Goal: Information Seeking & Learning: Find specific fact

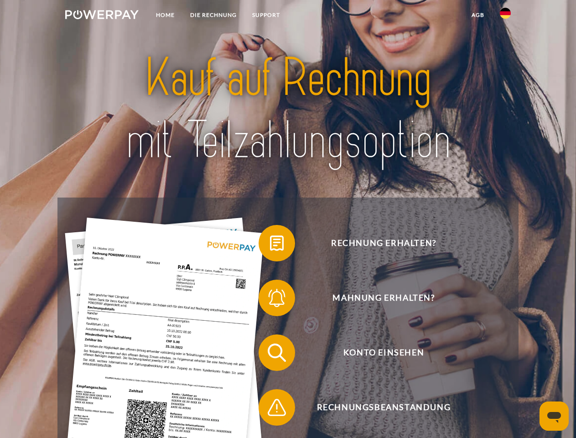
click at [102, 16] on img at bounding box center [101, 14] width 73 height 9
click at [506, 16] on img at bounding box center [505, 13] width 11 height 11
click at [478, 15] on link "agb" at bounding box center [478, 15] width 28 height 16
click at [270, 245] on span at bounding box center [263, 243] width 46 height 46
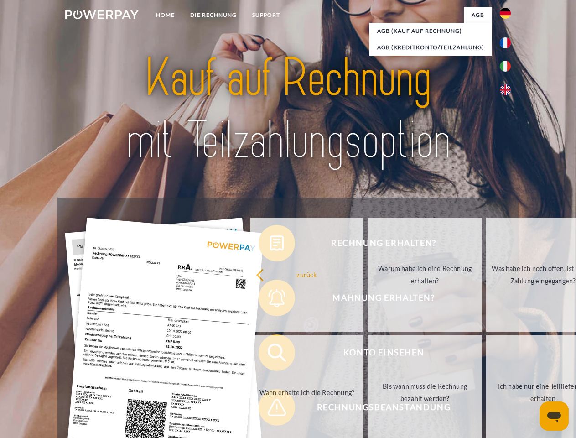
click at [270, 300] on div "Rechnung erhalten? Mahnung erhalten? Konto einsehen" at bounding box center [288, 380] width 461 height 365
click at [368, 355] on link "Bis wann muss die Rechnung bezahlt werden?" at bounding box center [425, 392] width 114 height 114
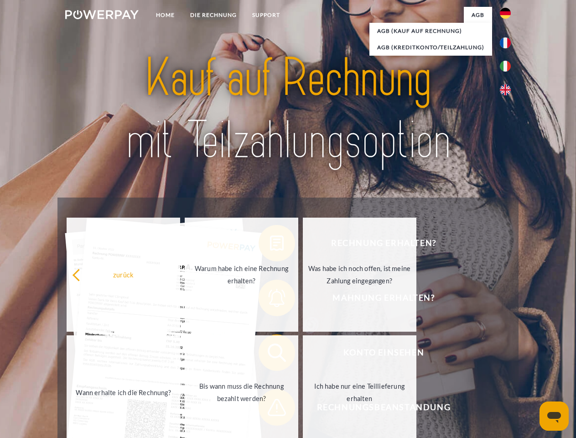
click at [270, 409] on span at bounding box center [263, 408] width 46 height 46
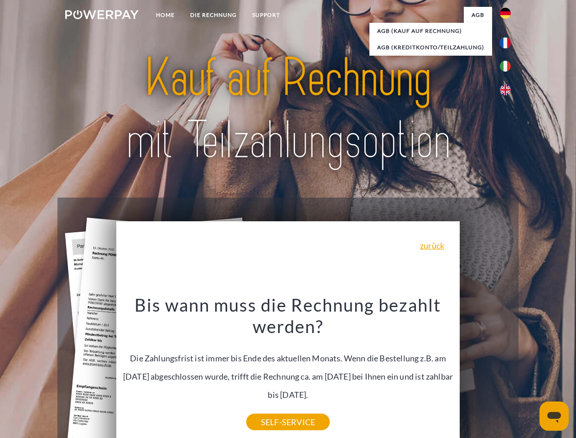
click at [554, 416] on icon "Messaging-Fenster öffnen" at bounding box center [555, 417] width 14 height 11
